Goal: Transaction & Acquisition: Purchase product/service

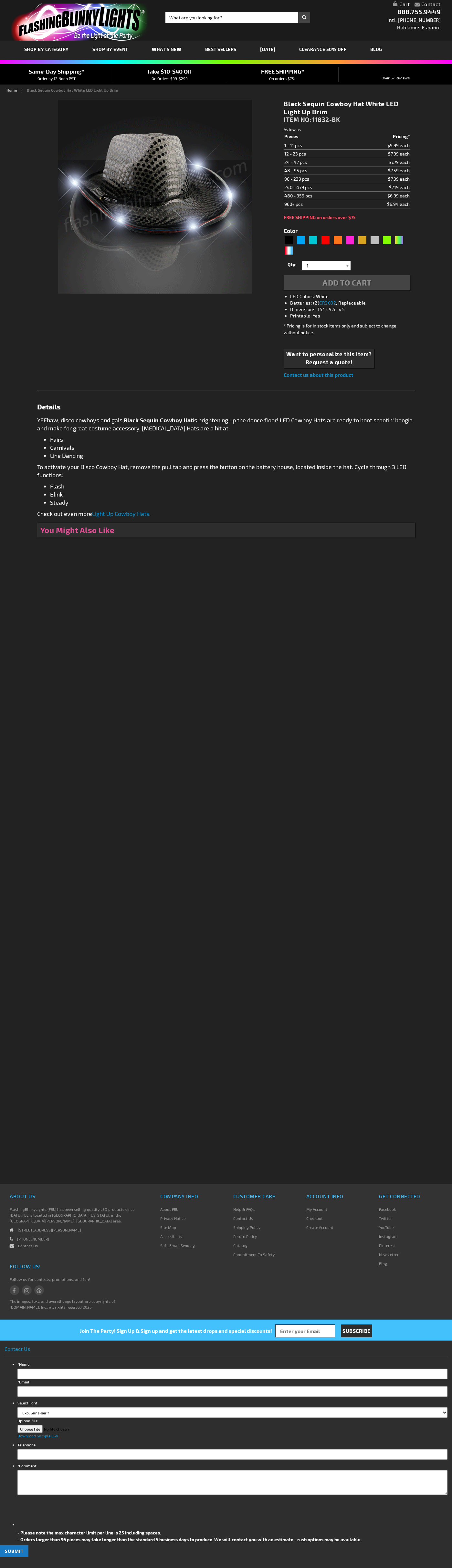
type input "5631"
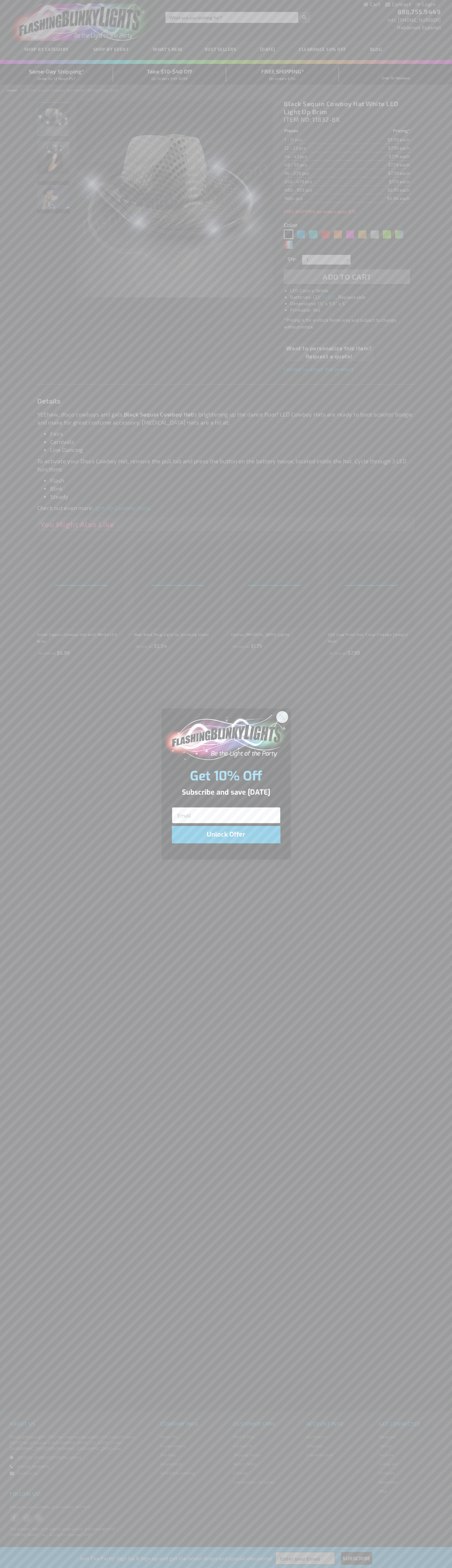
click at [282, 716] on icon "Close dialog" at bounding box center [281, 716] width 4 height 4
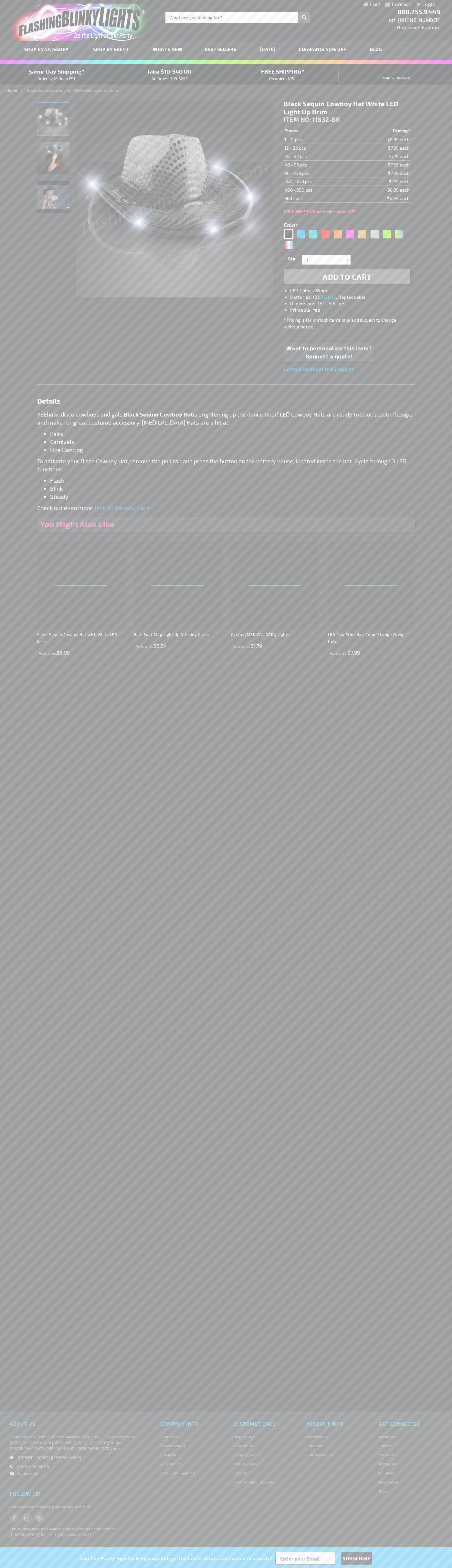
click at [288, 234] on div "Black" at bounding box center [288, 234] width 10 height 10
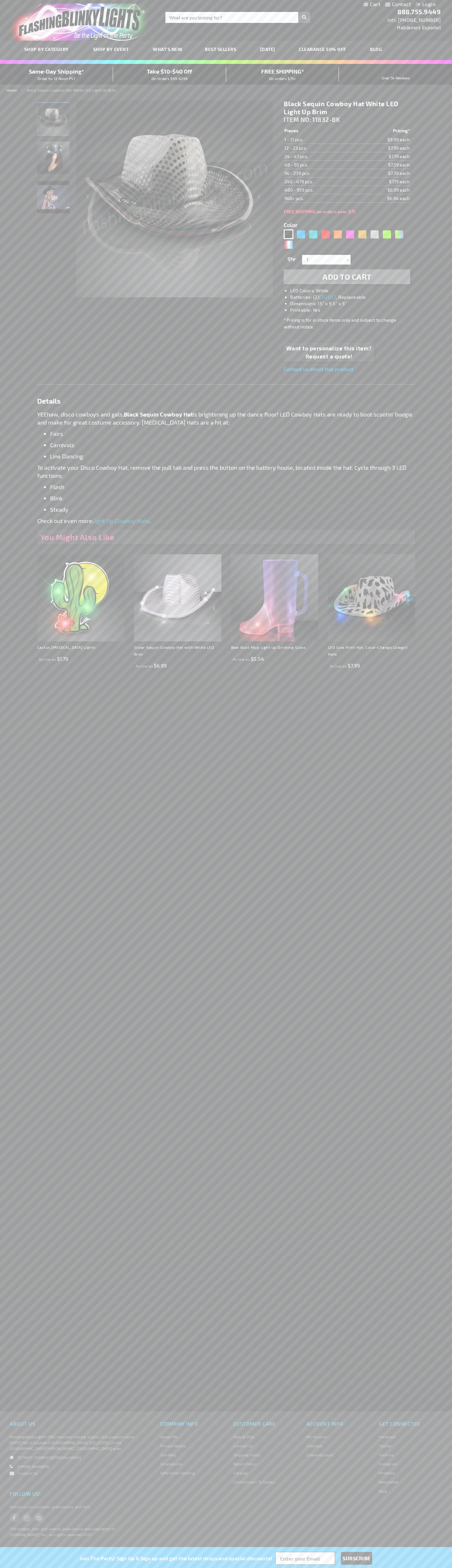
click at [347, 277] on span "Add to Cart" at bounding box center [347, 276] width 49 height 9
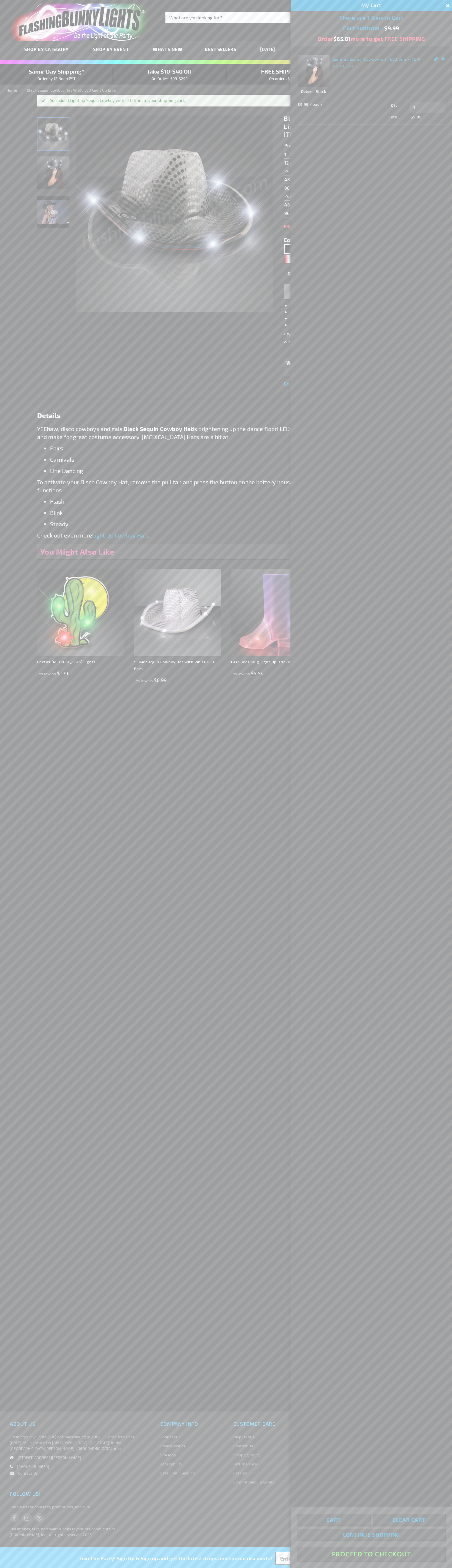
click at [371, 1554] on button "Proceed To Checkout" at bounding box center [371, 1554] width 148 height 15
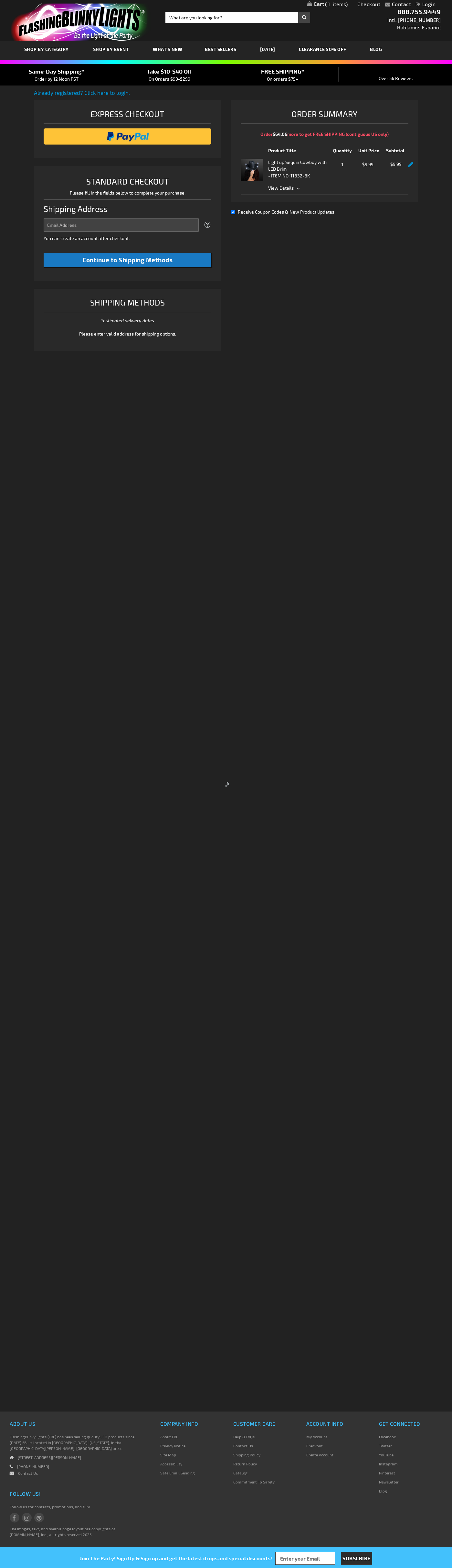
select select "US"
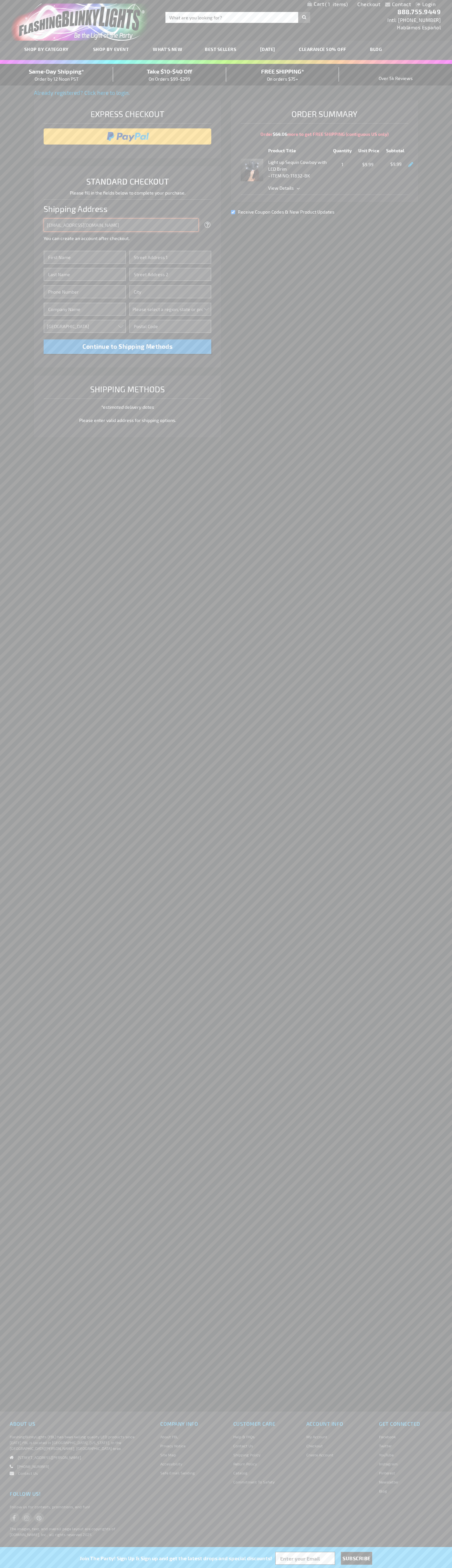
type input "johnsmith005@storebotmail.joonix.net"
type input "John"
type input "201 S. Division St. McKinley Towne Center"
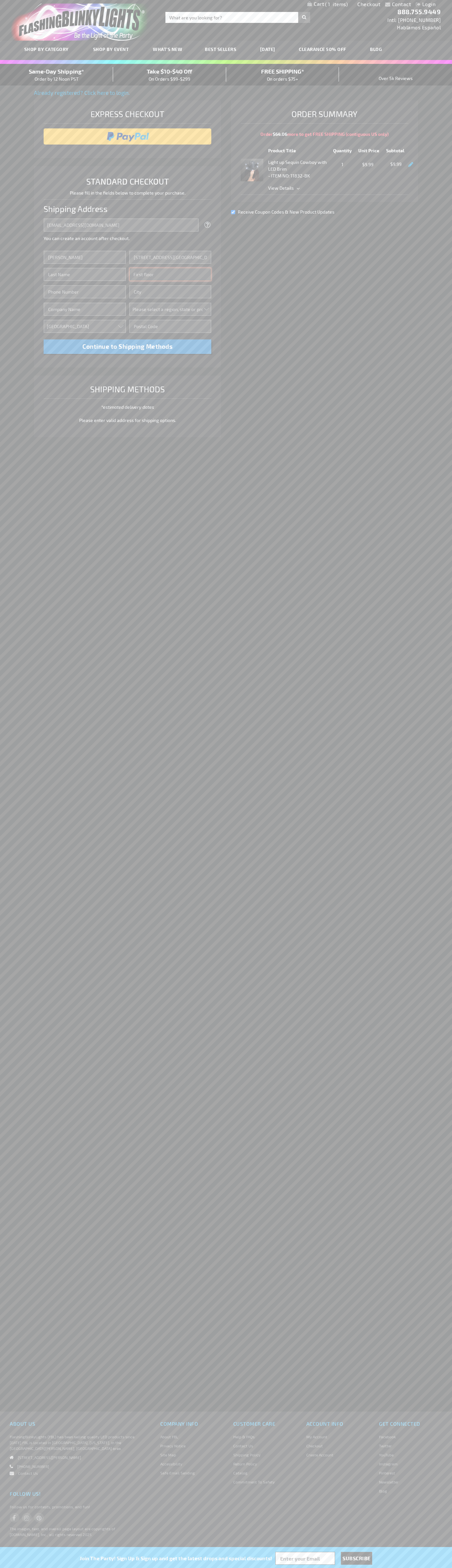
type input "First floor"
type input "ann arbor"
select select "33"
type input "48104"
type input "Smith"
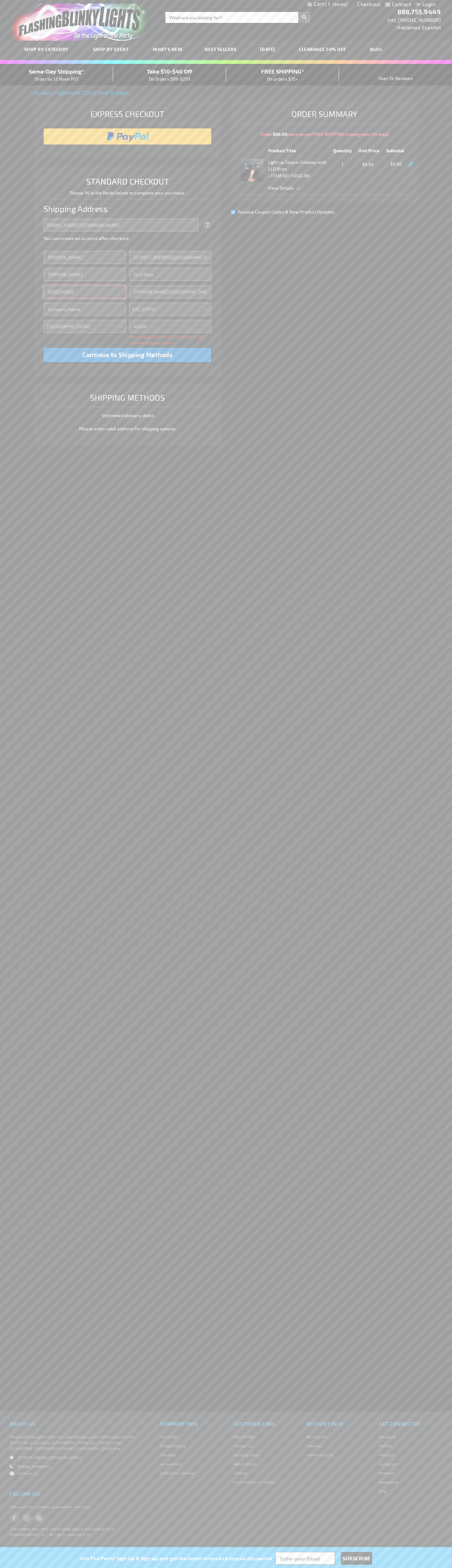
type input "6502530000"
type input "John Smith"
click at [57, 75] on div "Same-Day Shipping* Order by 12 Noon PST" at bounding box center [57, 74] width 113 height 15
click at [127, 136] on input "image" at bounding box center [127, 136] width 161 height 13
